Goal: Find contact information: Find contact information

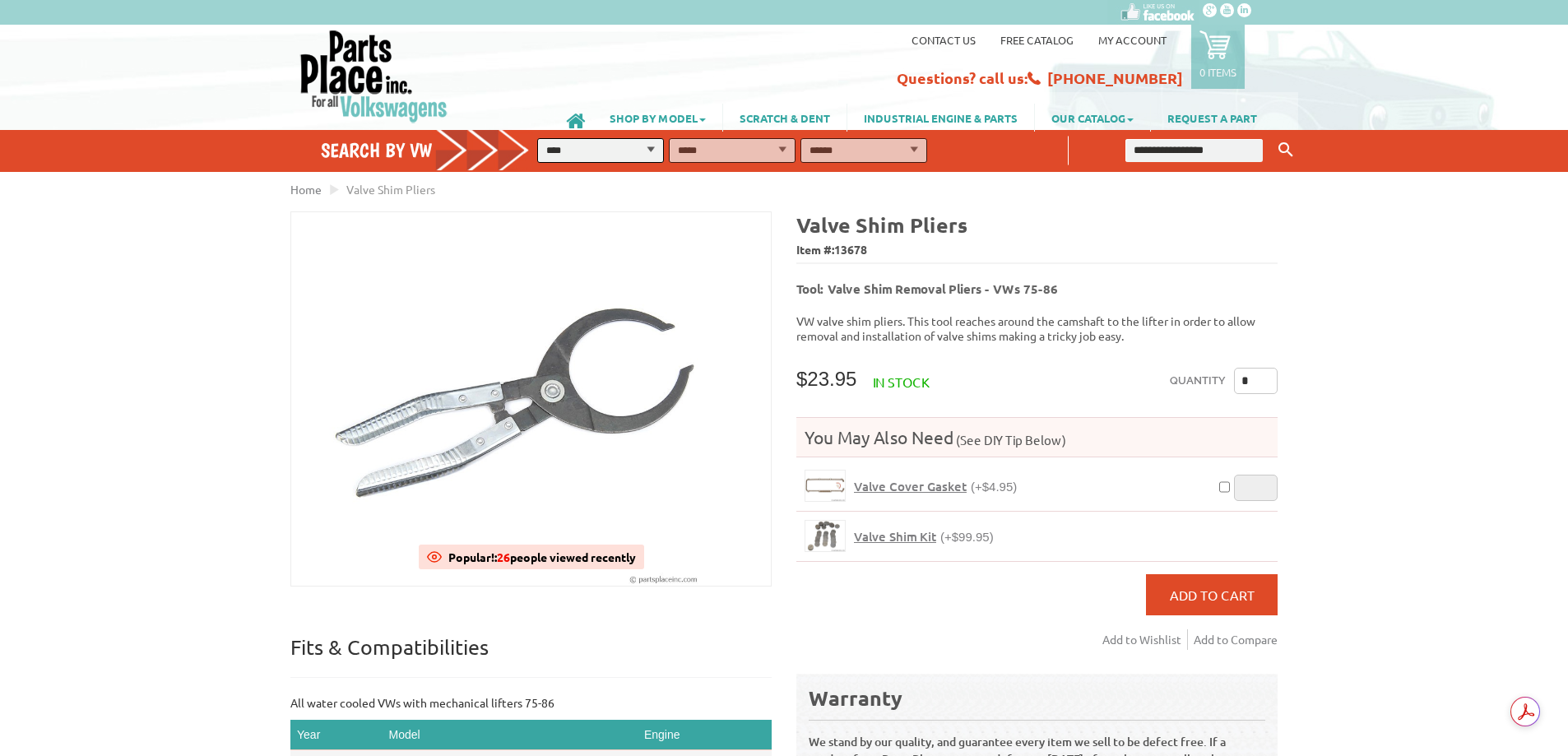
click at [900, 528] on span "Valve Shim Kit" at bounding box center [894, 535] width 82 height 16
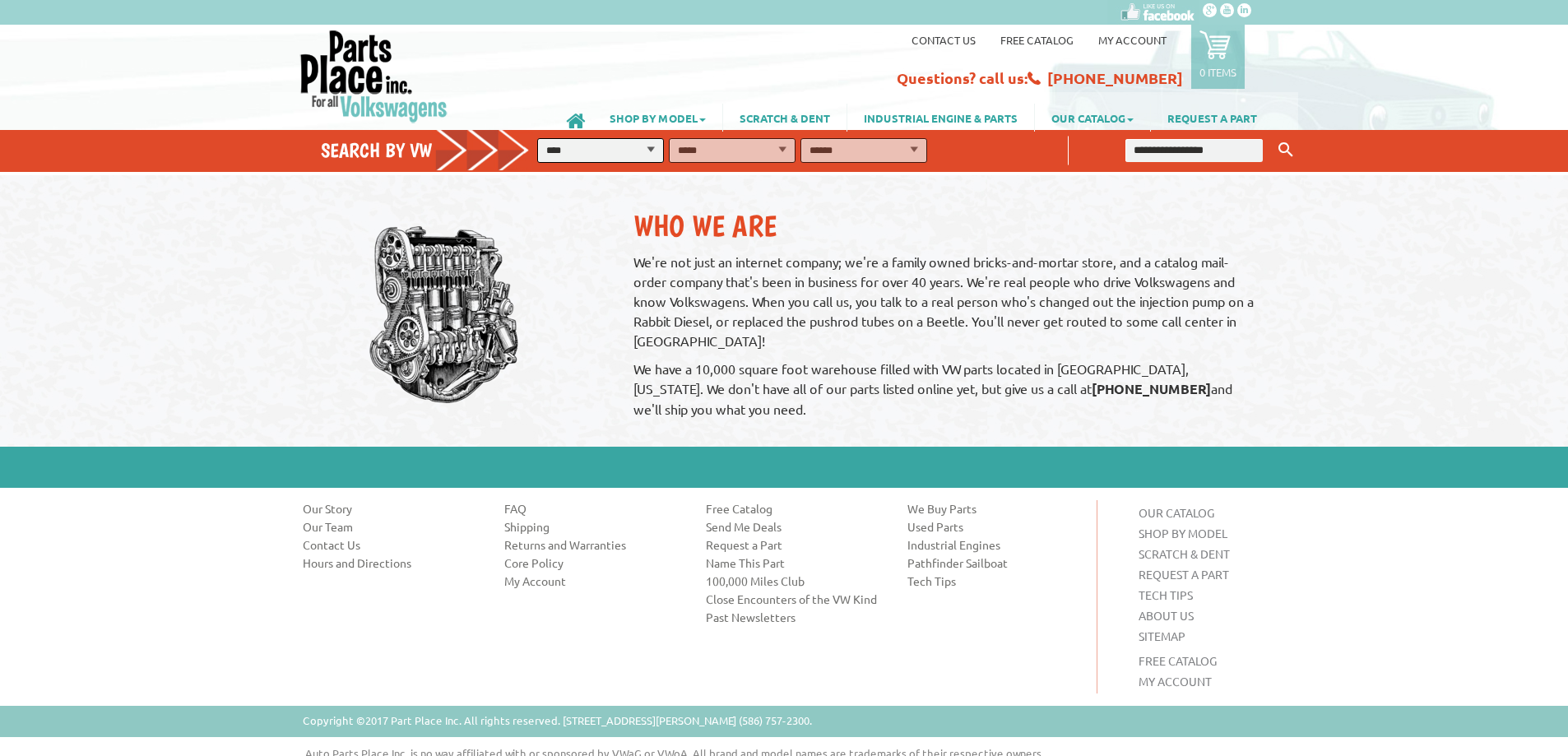
scroll to position [1137, 0]
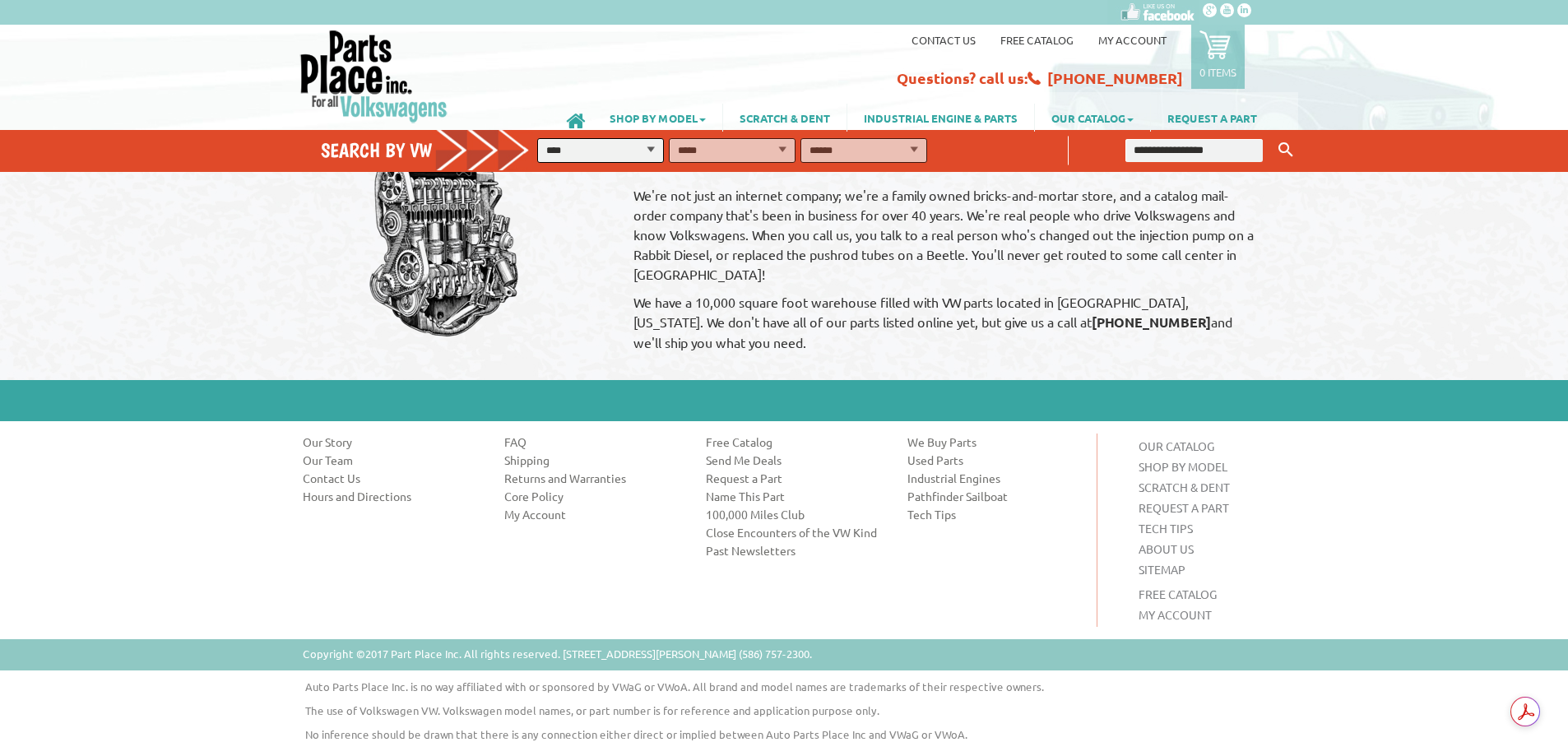
click at [333, 473] on link "Contact Us" at bounding box center [391, 477] width 177 height 16
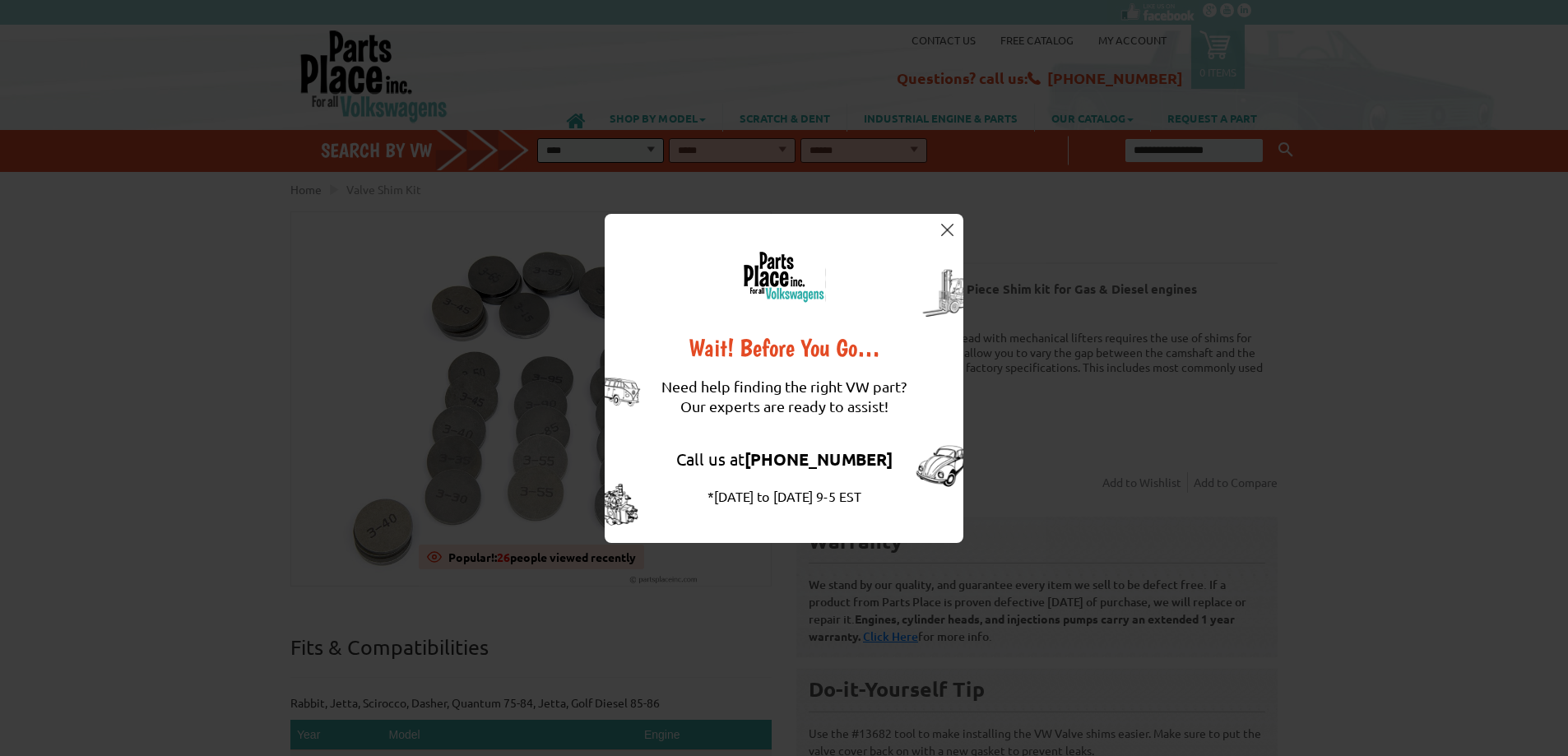
click at [950, 230] on img at bounding box center [947, 229] width 12 height 12
